Goal: Task Accomplishment & Management: Manage account settings

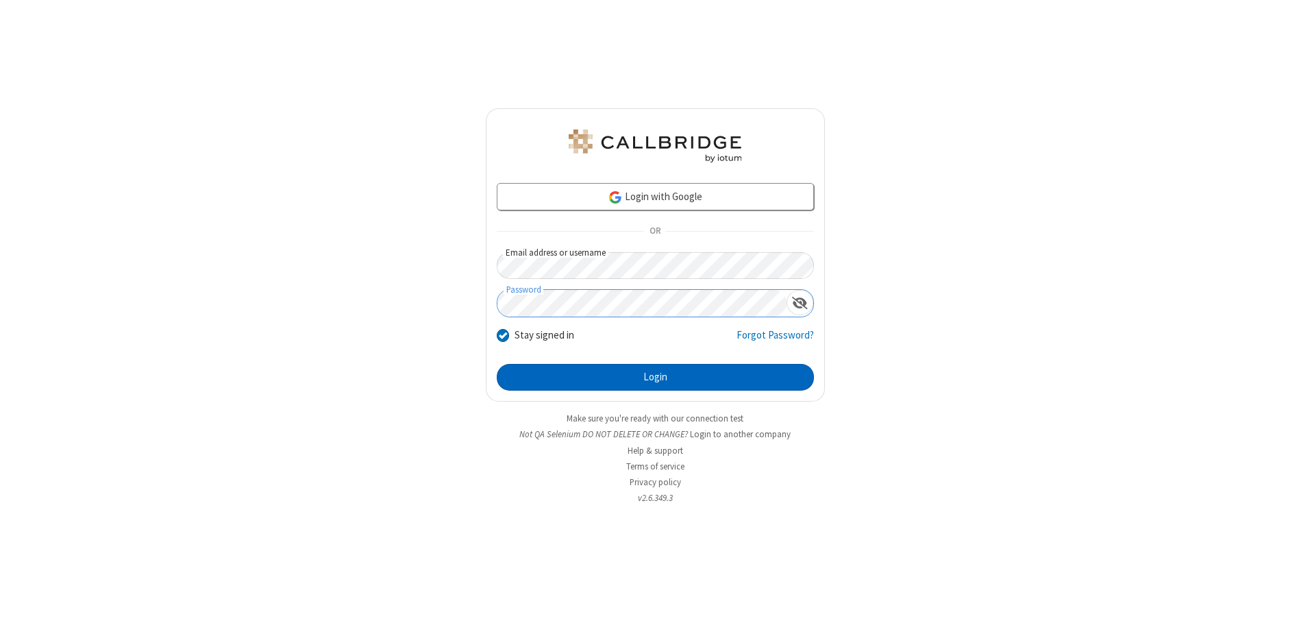
click at [655, 377] on button "Login" at bounding box center [655, 377] width 317 height 27
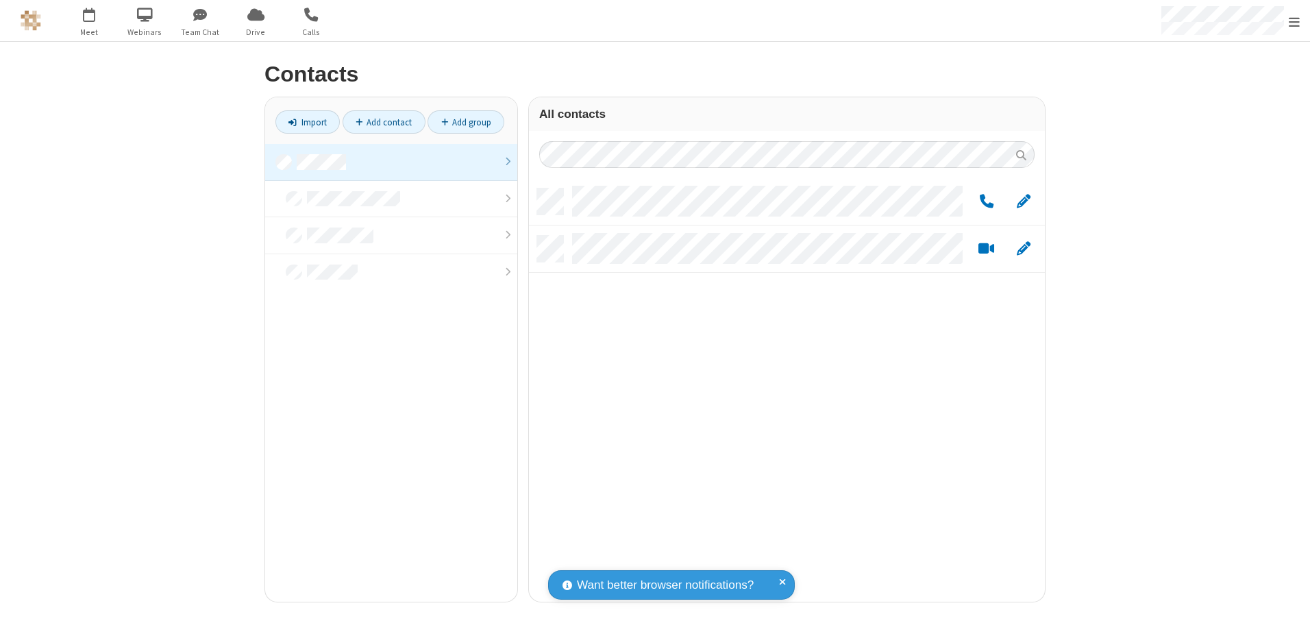
scroll to position [413, 506]
click at [391, 162] on link at bounding box center [391, 162] width 252 height 37
click at [466, 122] on link "Add group" at bounding box center [465, 121] width 77 height 23
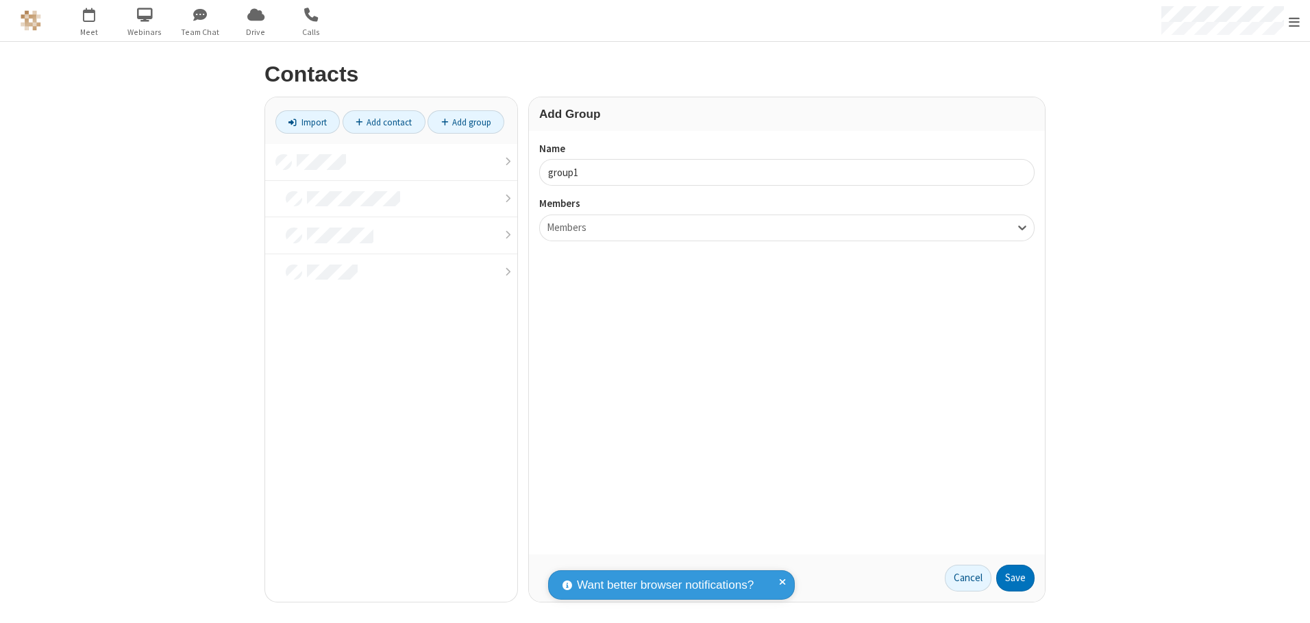
type input "group1"
type input "name18"
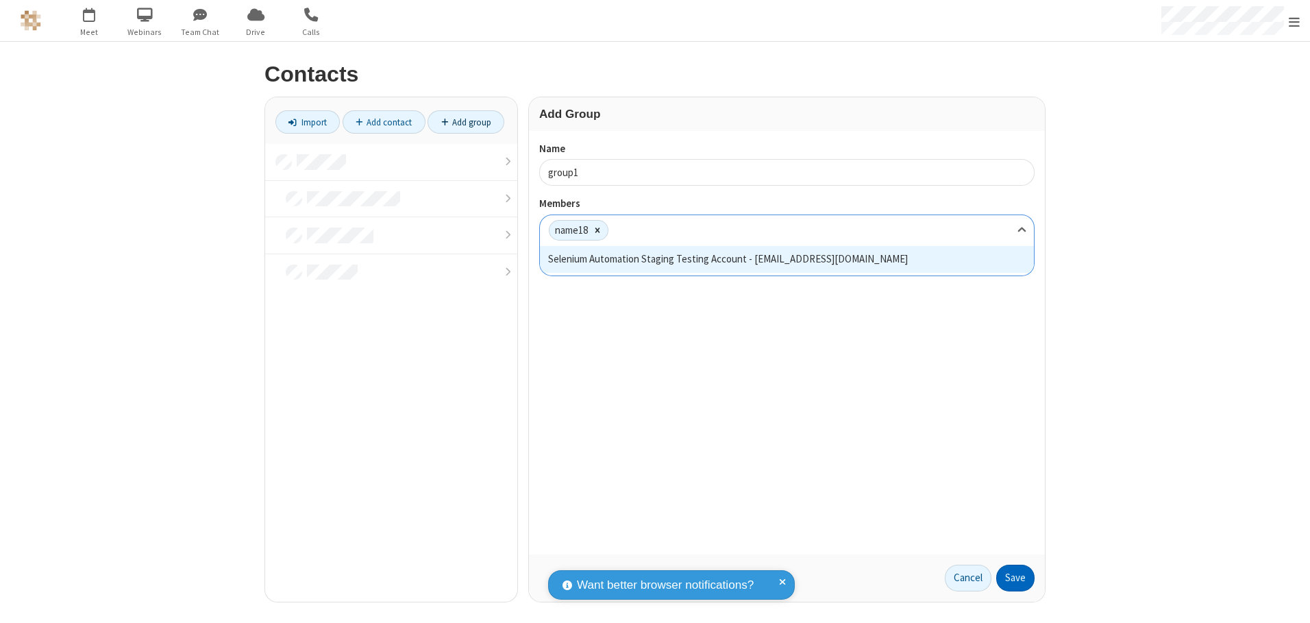
click at [1015, 577] on button "Save" at bounding box center [1015, 577] width 38 height 27
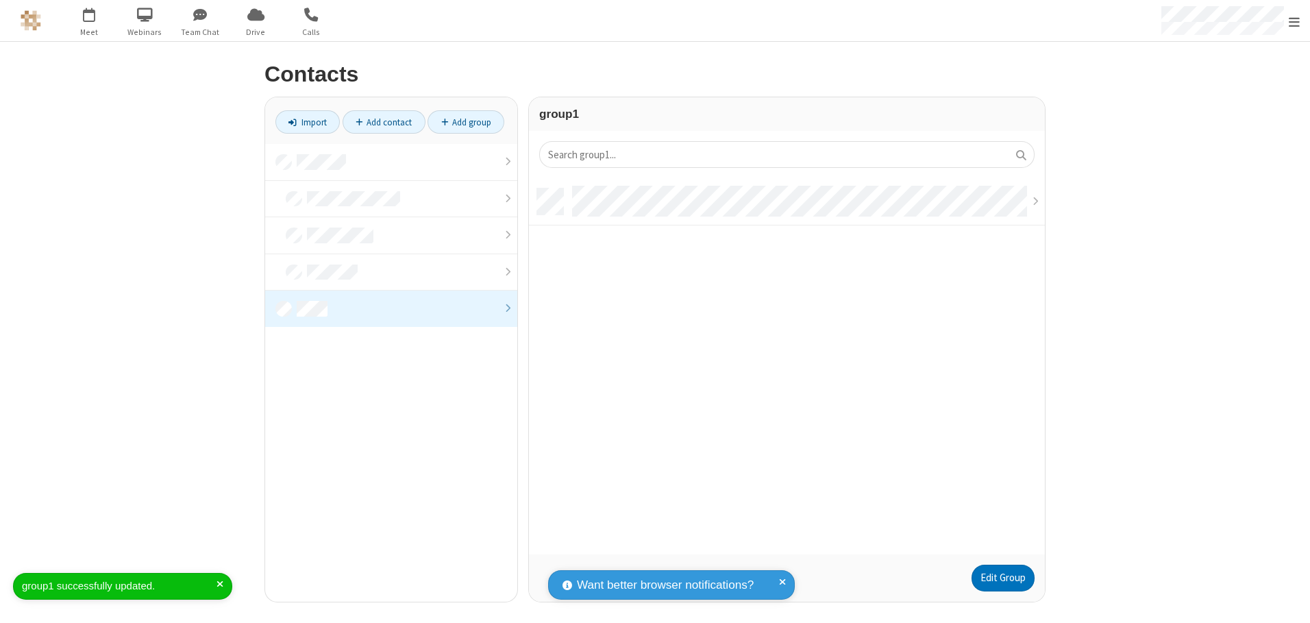
scroll to position [366, 506]
